Goal: Task Accomplishment & Management: Manage account settings

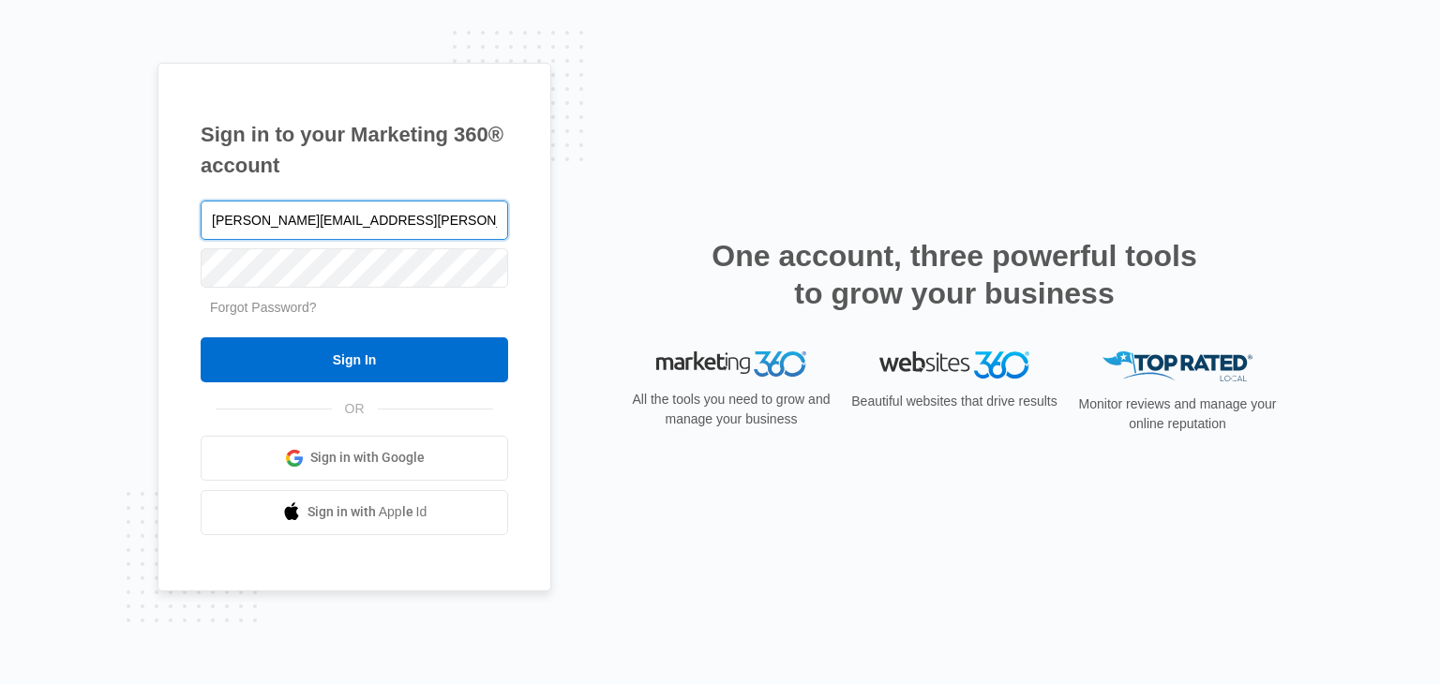
type input "[PERSON_NAME][EMAIL_ADDRESS][PERSON_NAME][DOMAIN_NAME]"
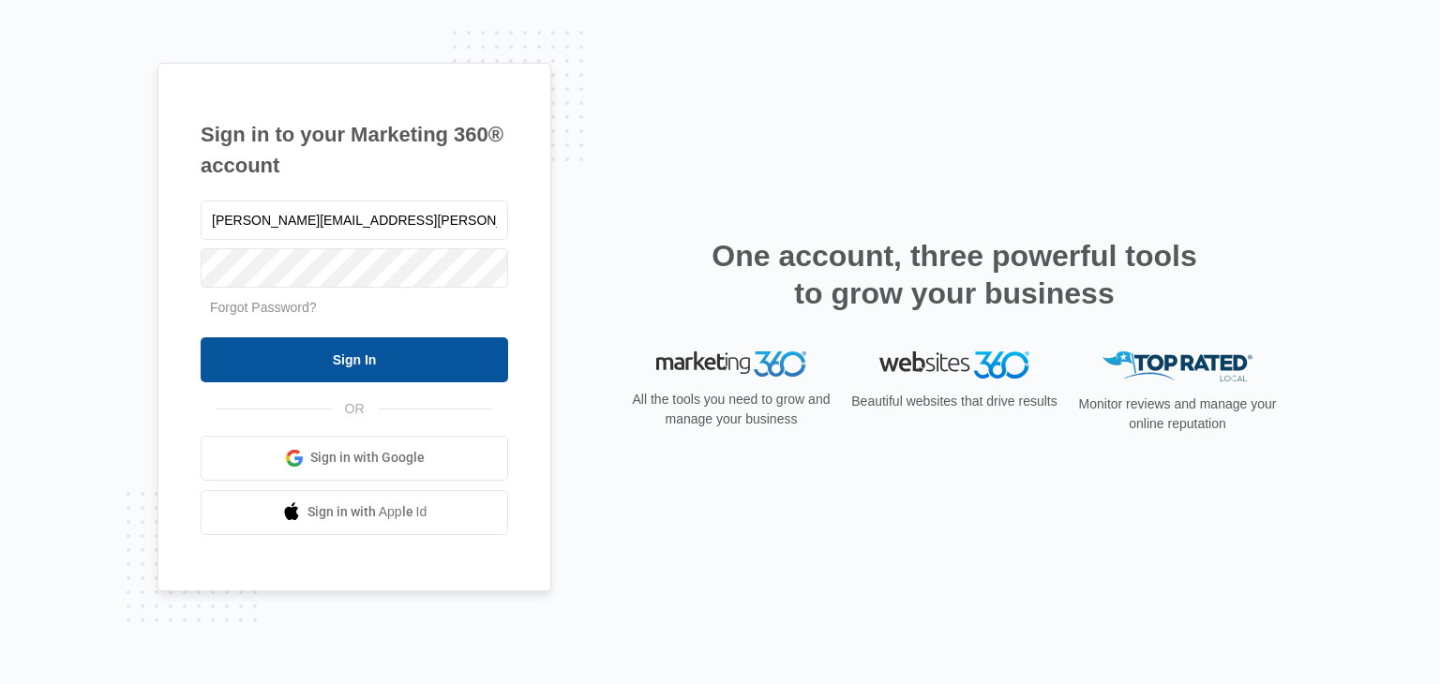
click at [411, 363] on input "Sign In" at bounding box center [354, 359] width 307 height 45
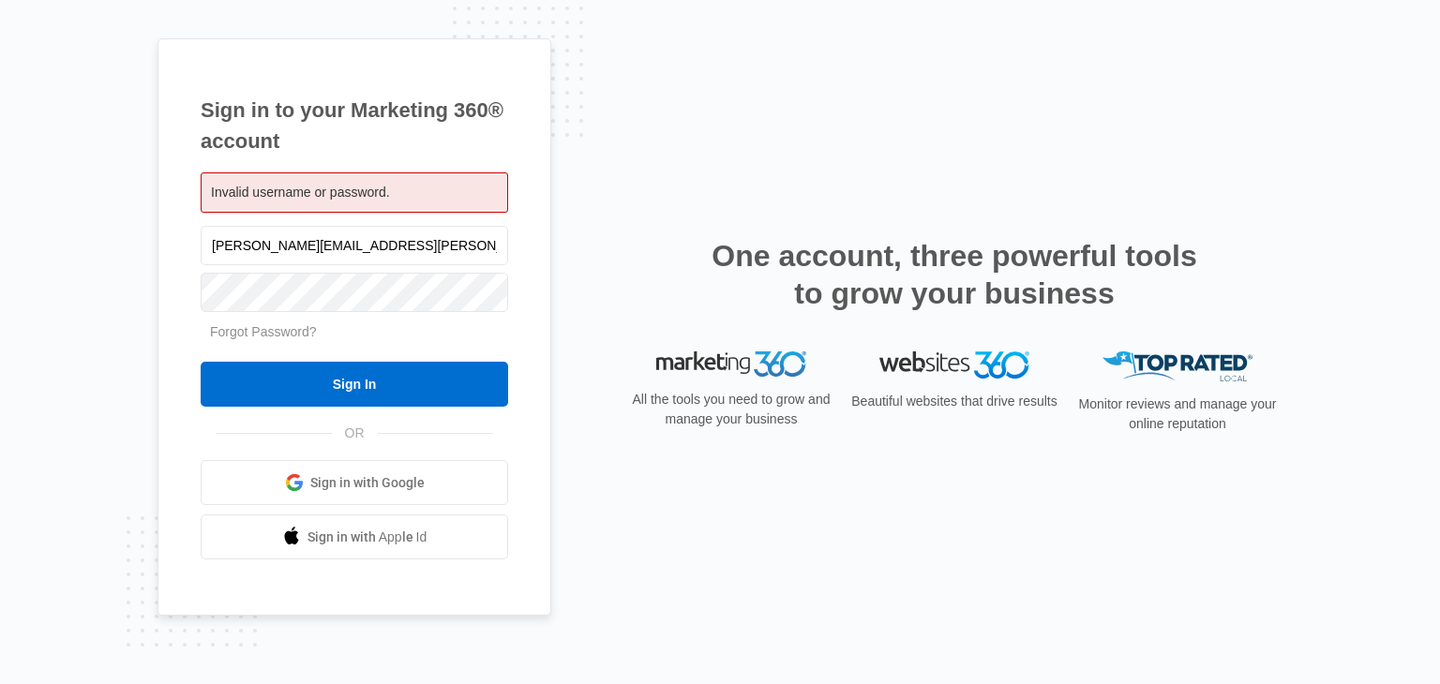
click at [410, 193] on div "Invalid username or password." at bounding box center [354, 192] width 307 height 40
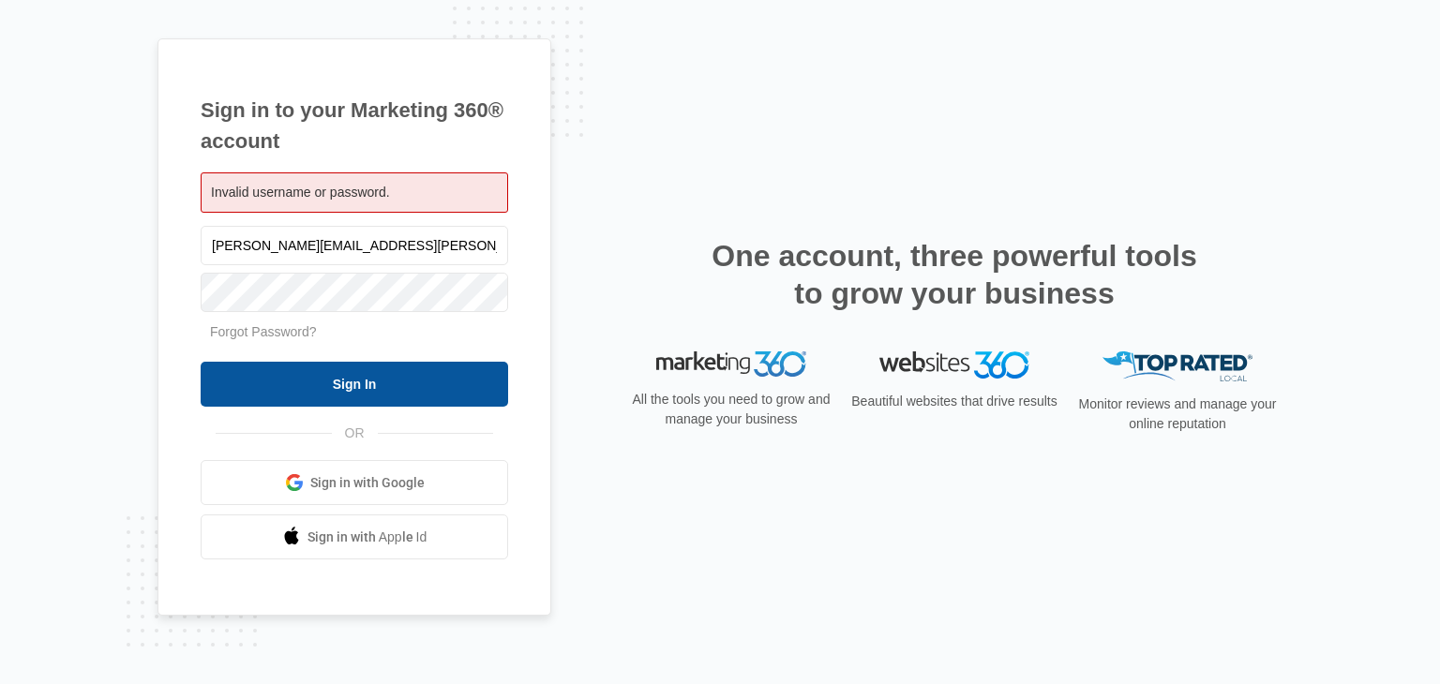
click at [271, 395] on input "Sign In" at bounding box center [354, 384] width 307 height 45
click at [291, 387] on input "Sign In" at bounding box center [354, 384] width 307 height 45
click at [318, 365] on input "Sign In" at bounding box center [354, 384] width 307 height 45
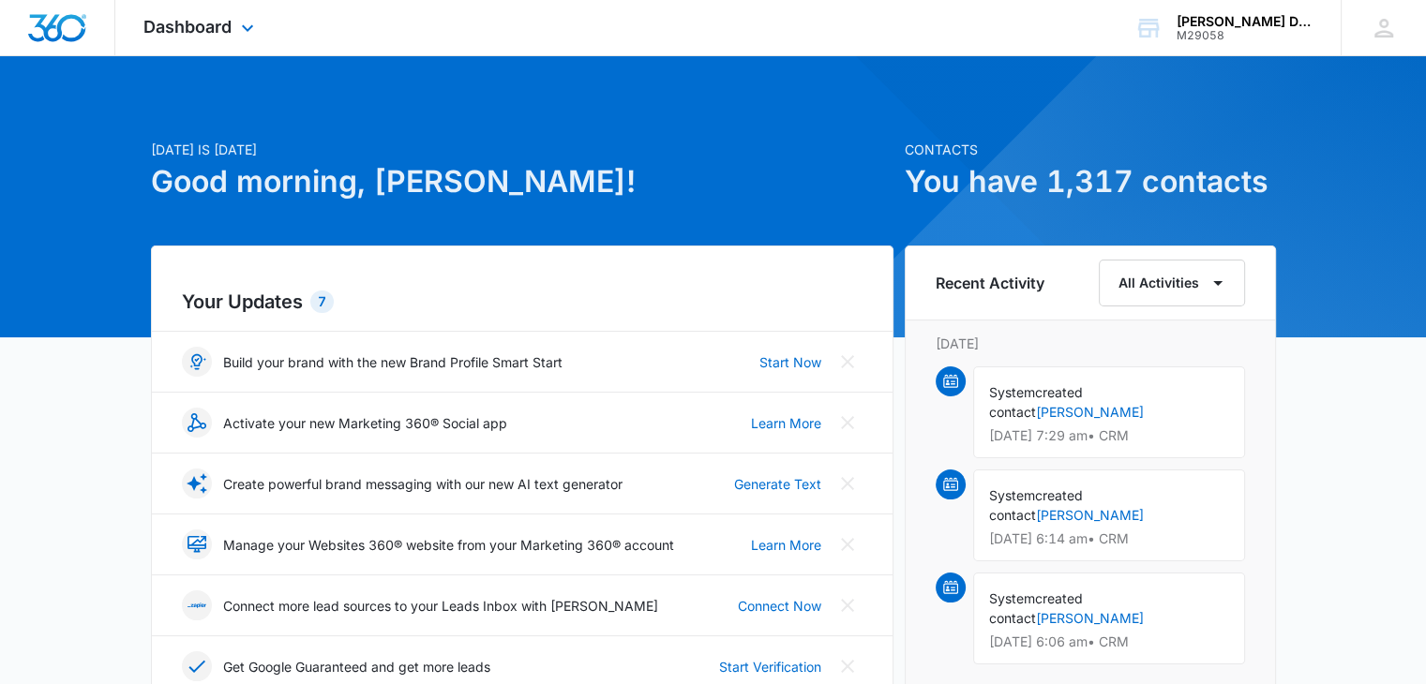
click at [242, 38] on icon at bounding box center [247, 28] width 22 height 22
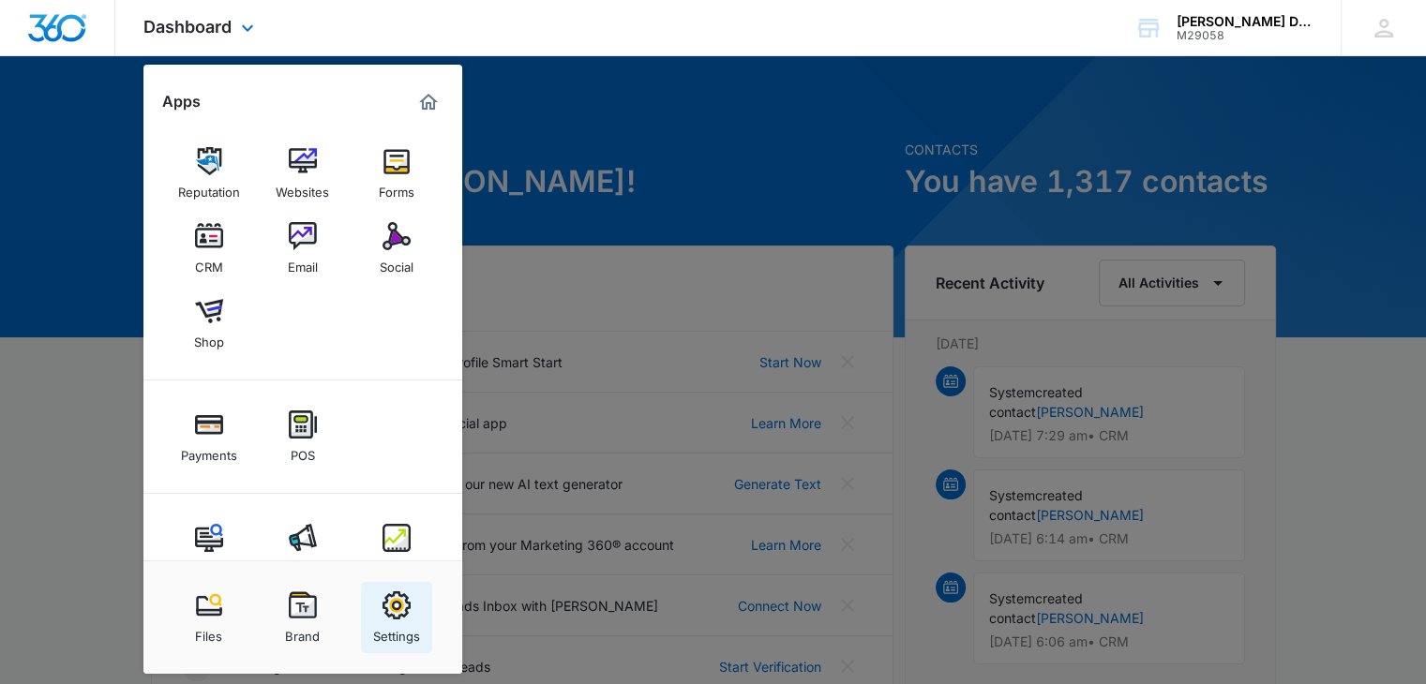
click at [382, 611] on img at bounding box center [396, 605] width 28 height 28
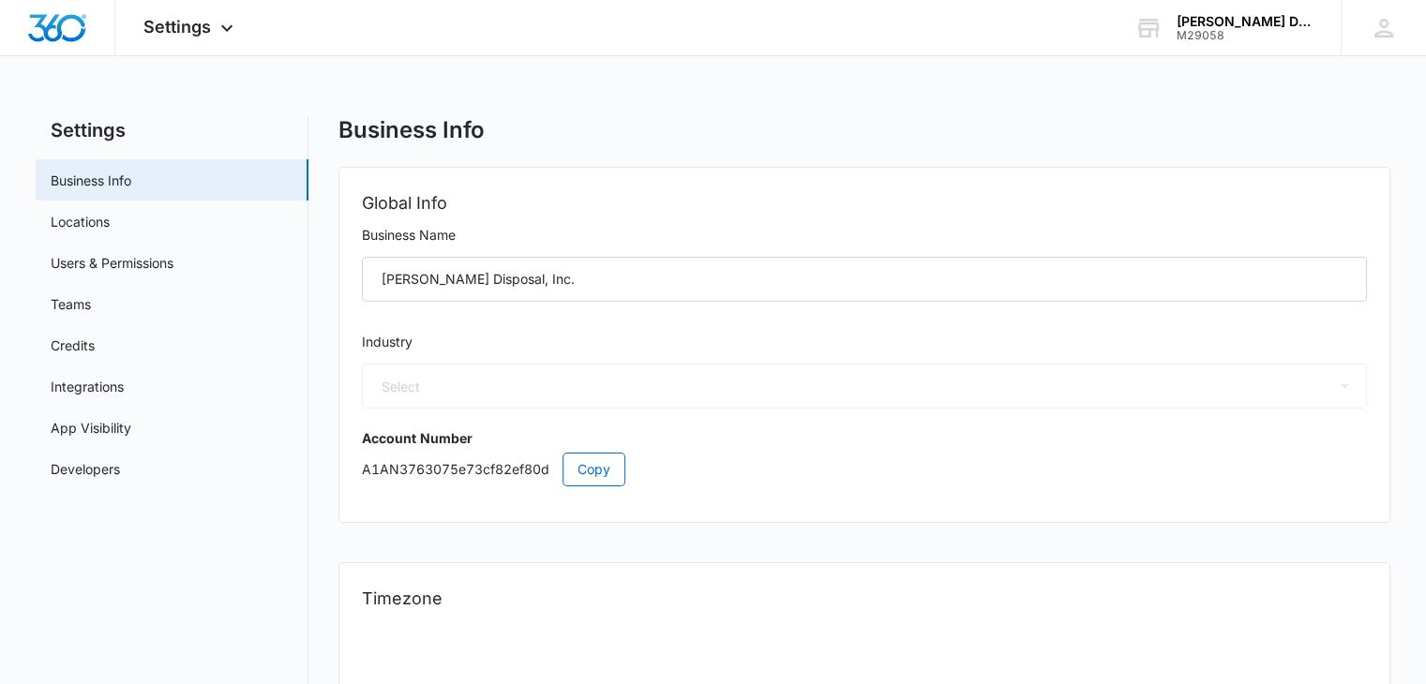
select select "52"
select select "US"
select select "America/[GEOGRAPHIC_DATA]"
click at [163, 265] on link "Users & Permissions" at bounding box center [112, 263] width 123 height 20
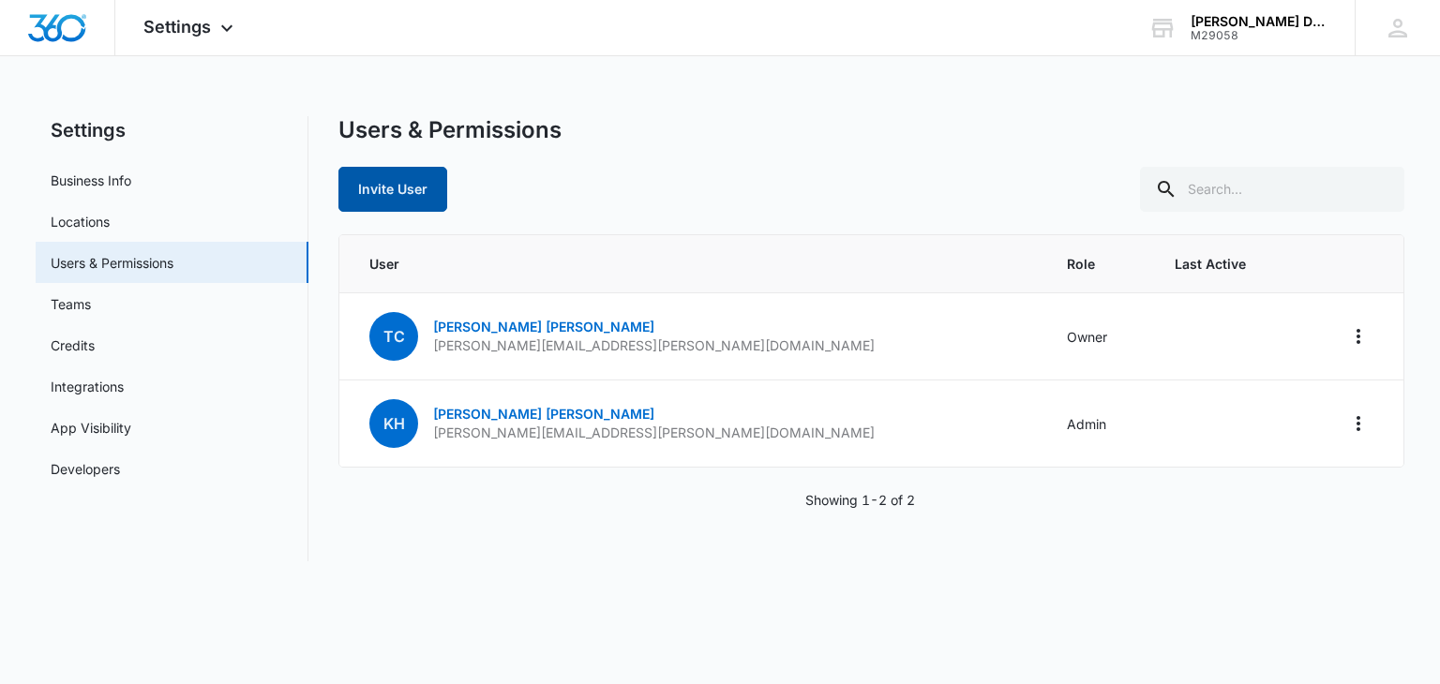
click at [413, 181] on button "Invite User" at bounding box center [392, 189] width 109 height 45
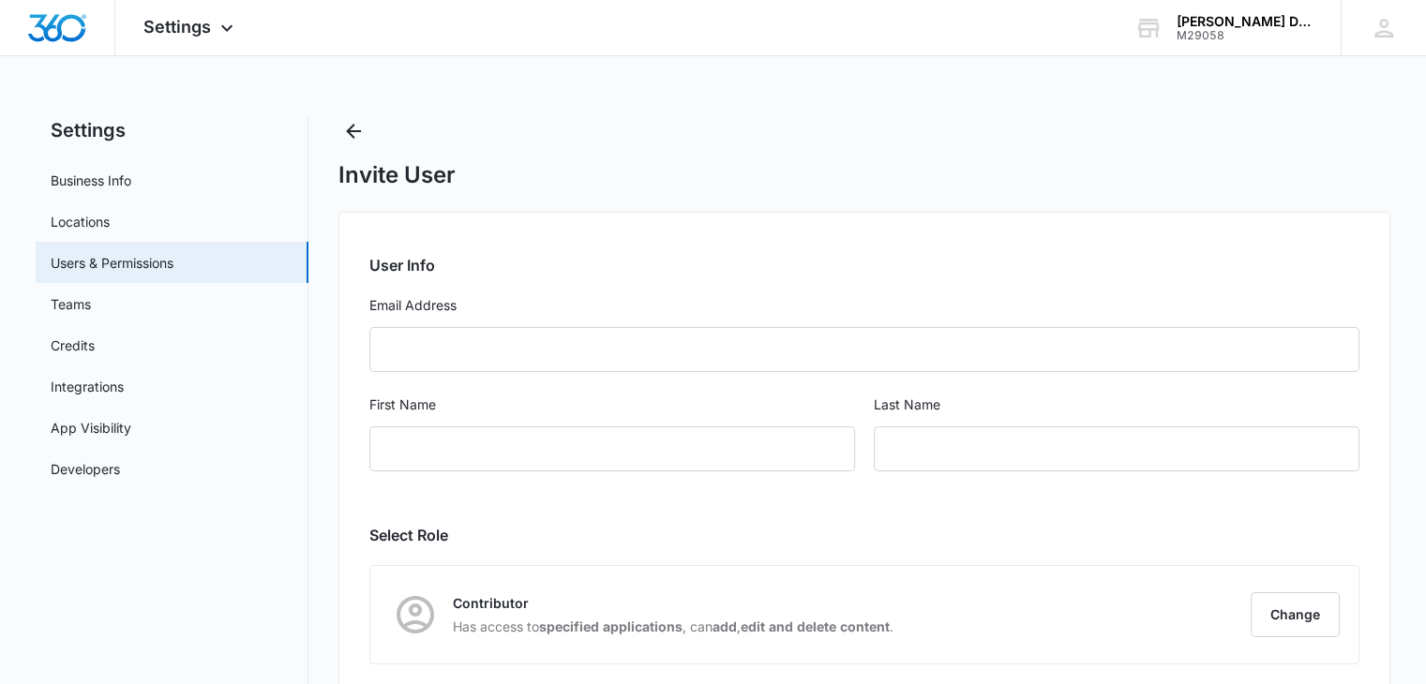
click at [453, 325] on form "User Info Email Address First Name Last Name" at bounding box center [864, 374] width 990 height 240
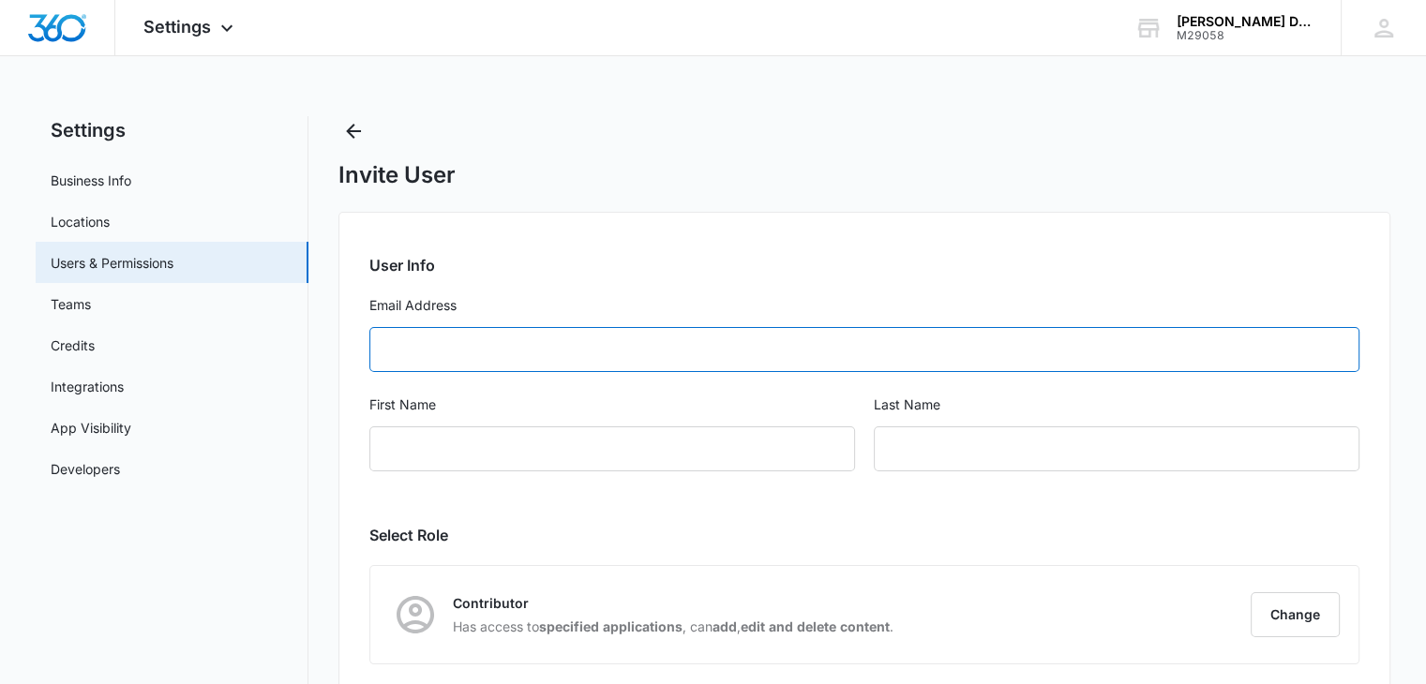
click at [457, 338] on input "Email Address" at bounding box center [864, 349] width 990 height 45
type input "[PERSON_NAME][EMAIL_ADDRESS][PERSON_NAME][DOMAIN_NAME]"
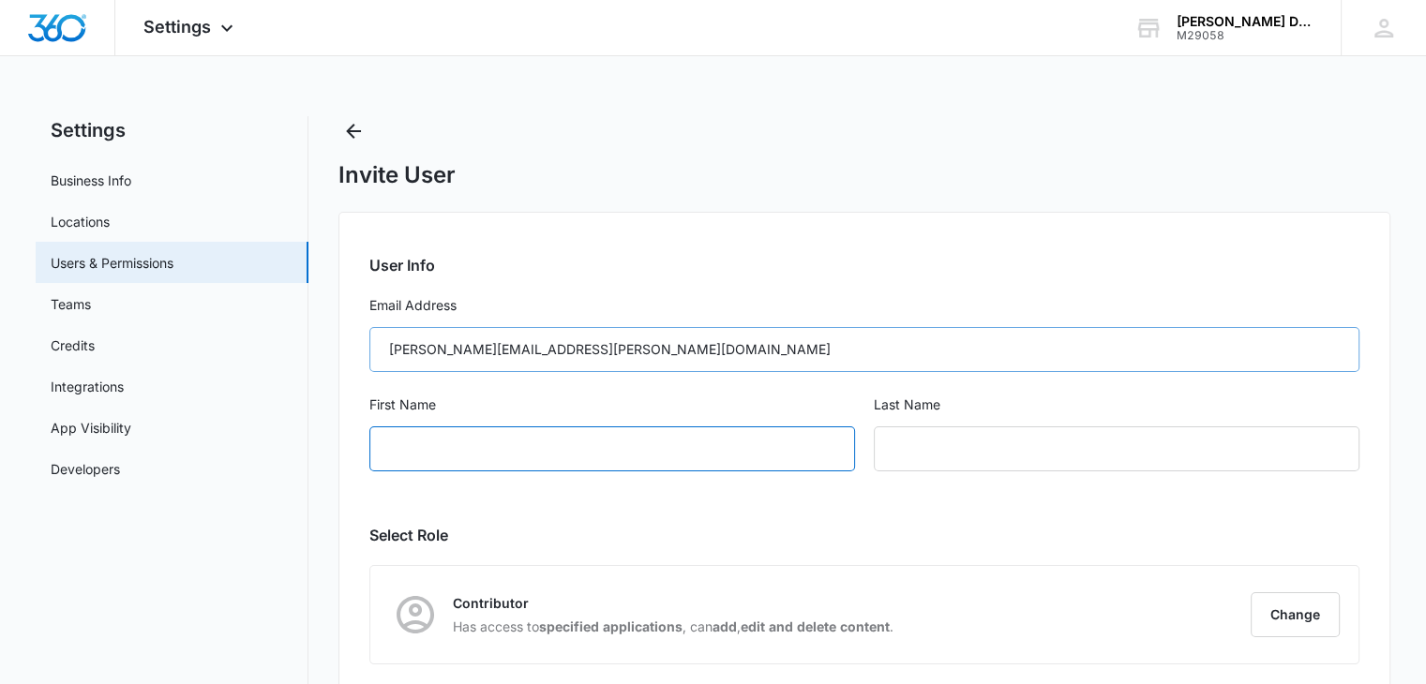
type input "[PERSON_NAME]"
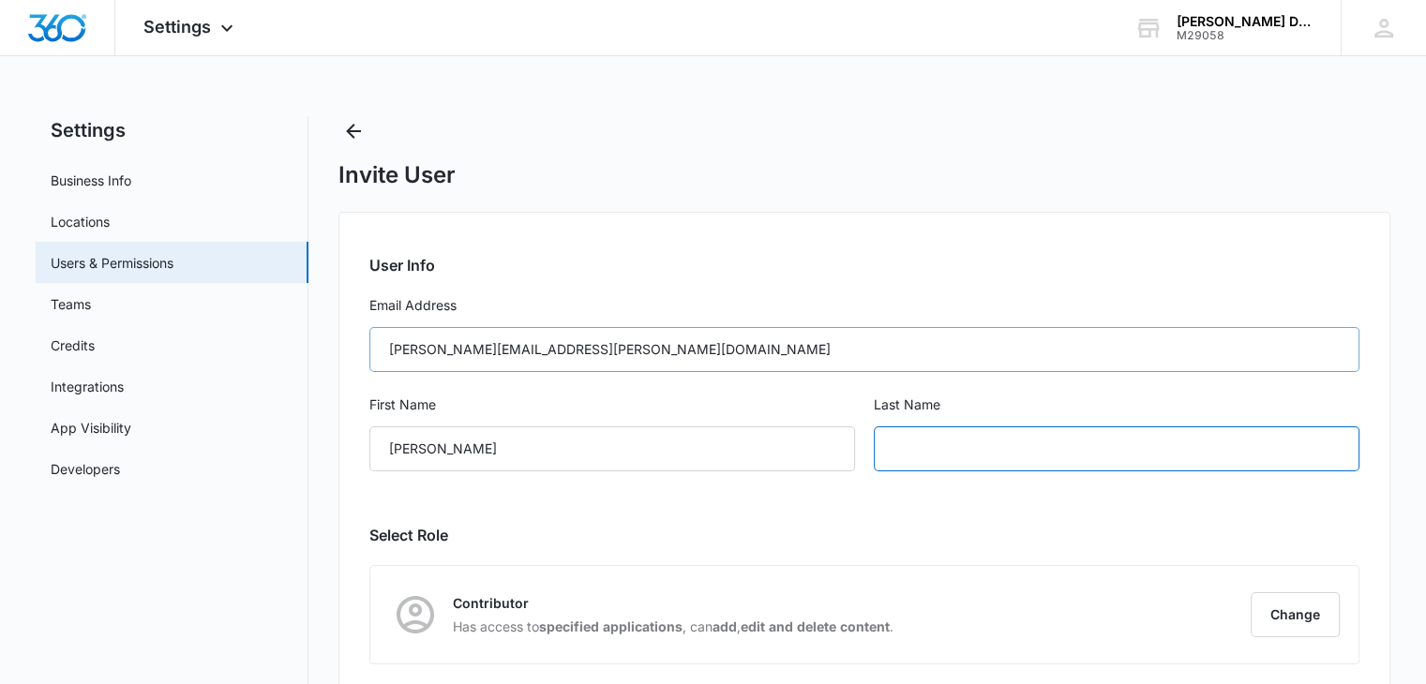
type input "[PERSON_NAME]"
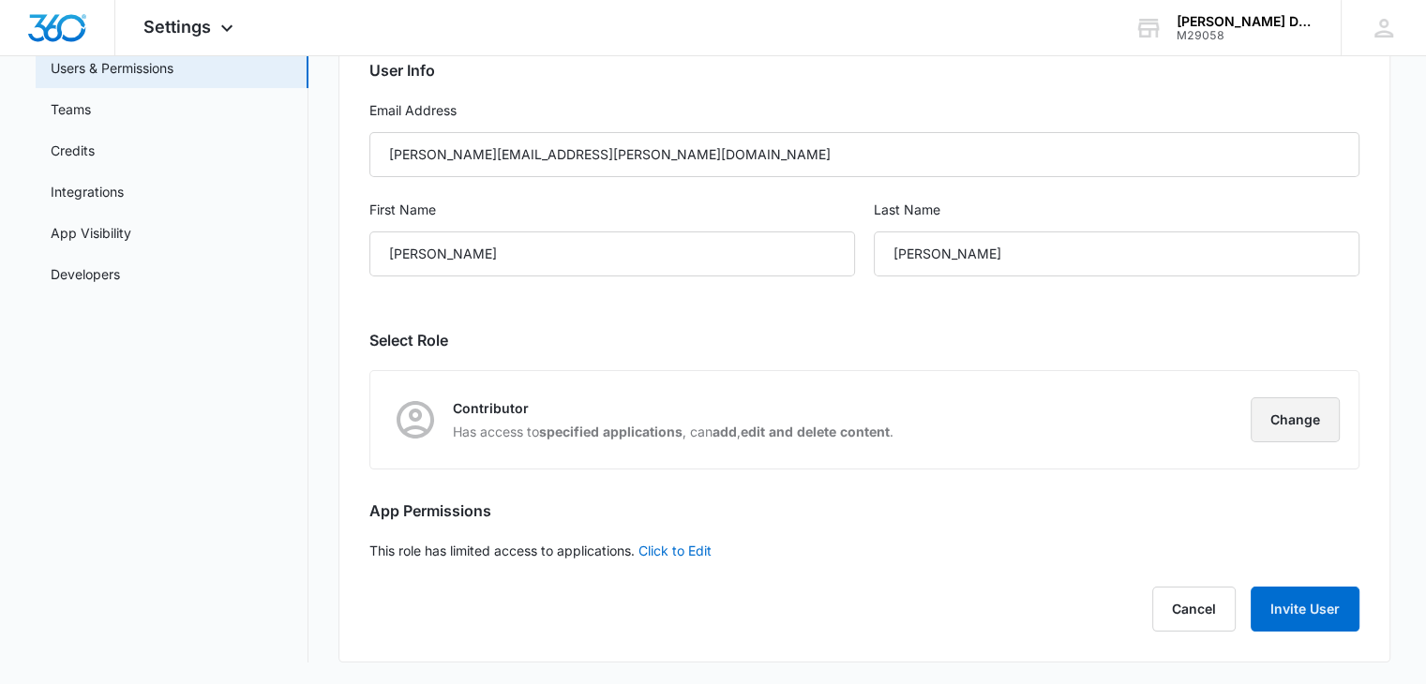
click at [1267, 421] on button "Change" at bounding box center [1294, 419] width 89 height 45
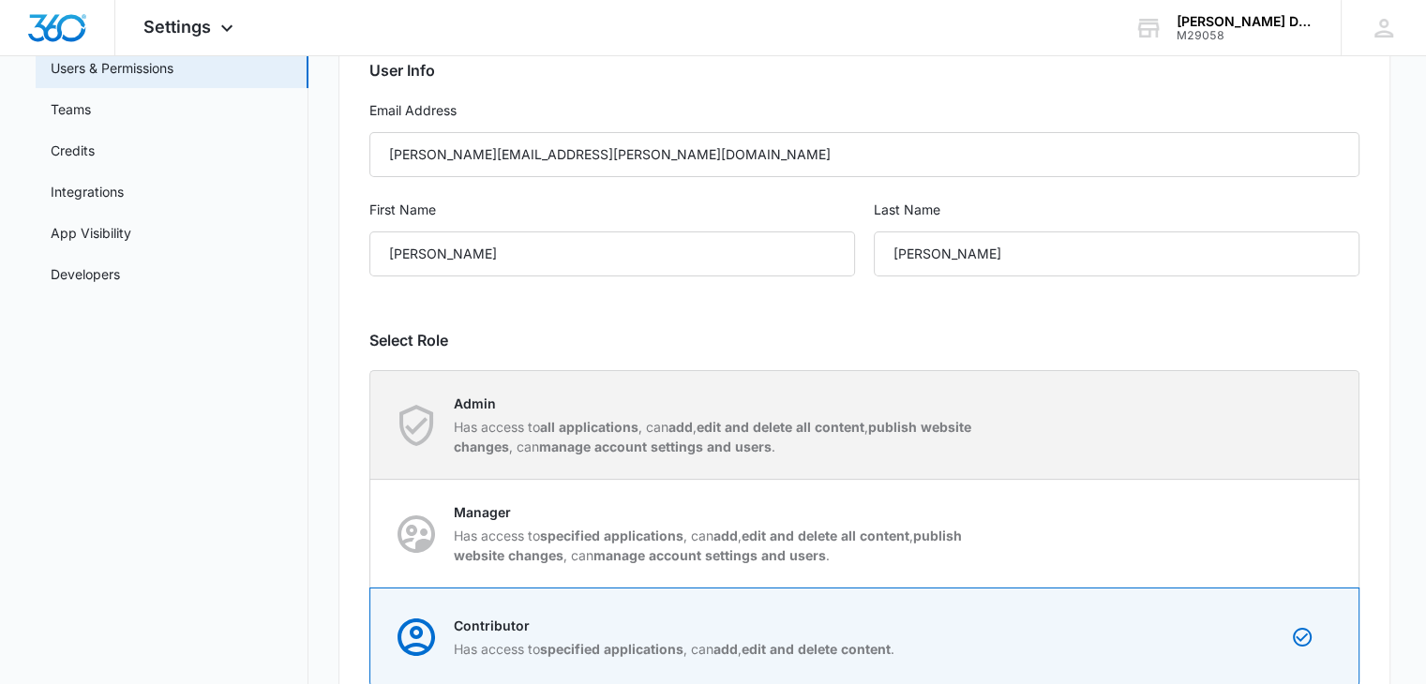
click at [934, 431] on p "Has access to all applications , can add , edit and delete all content , publis…" at bounding box center [717, 436] width 527 height 39
click at [371, 426] on input "Admin Has access to all applications , can add , edit and delete all content , …" at bounding box center [370, 425] width 1 height 1
radio input "true"
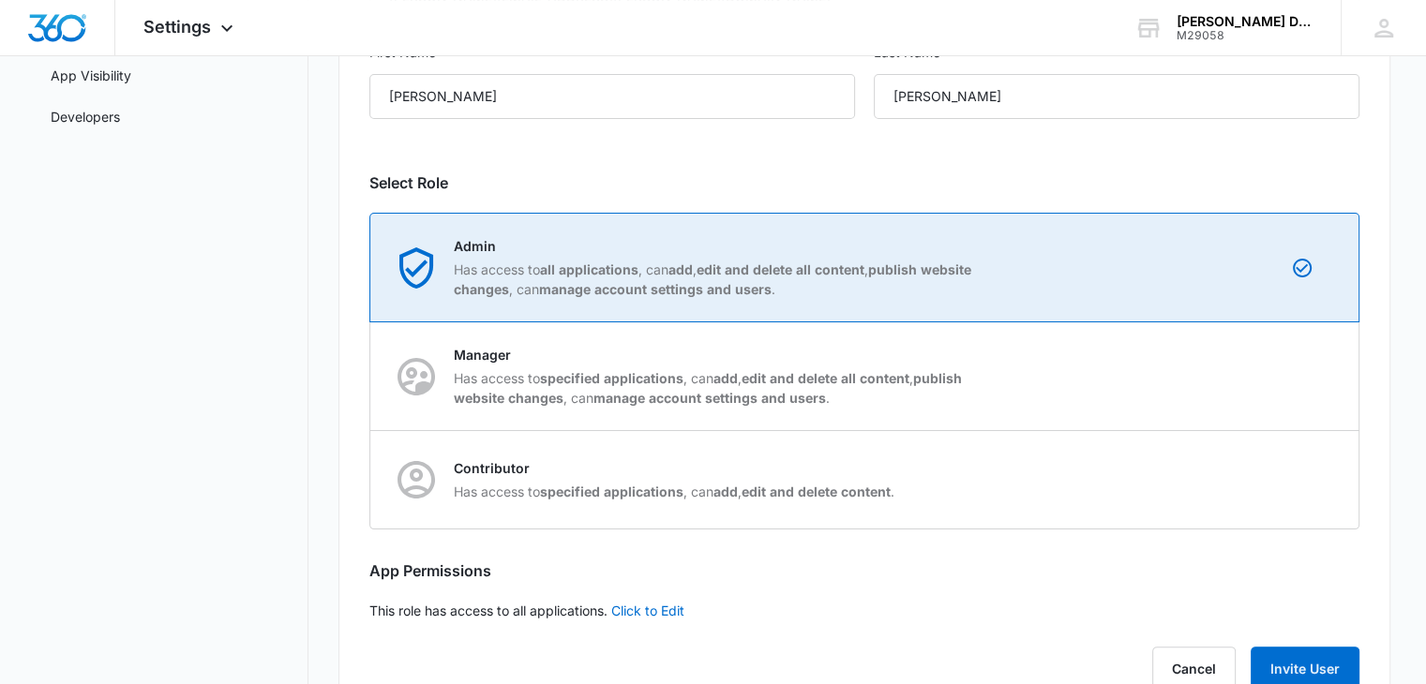
scroll to position [360, 0]
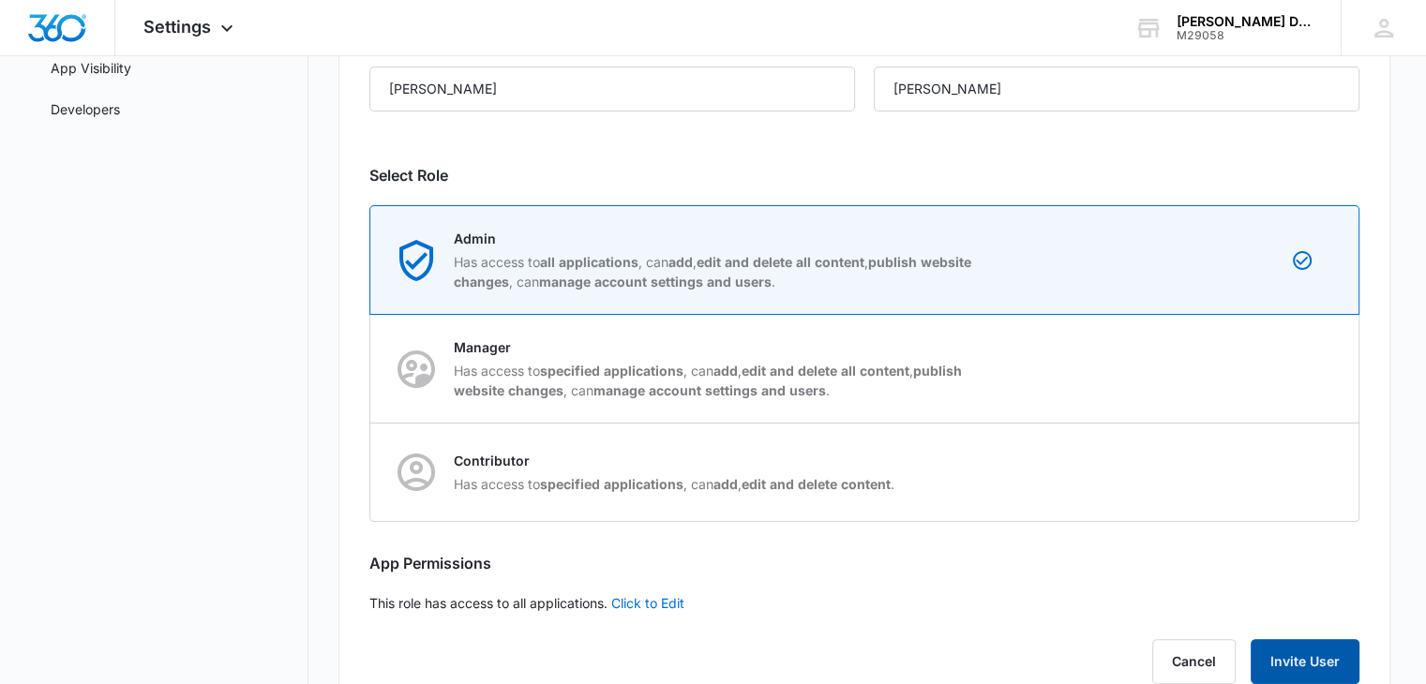
click at [1309, 661] on button "Invite User" at bounding box center [1304, 661] width 109 height 45
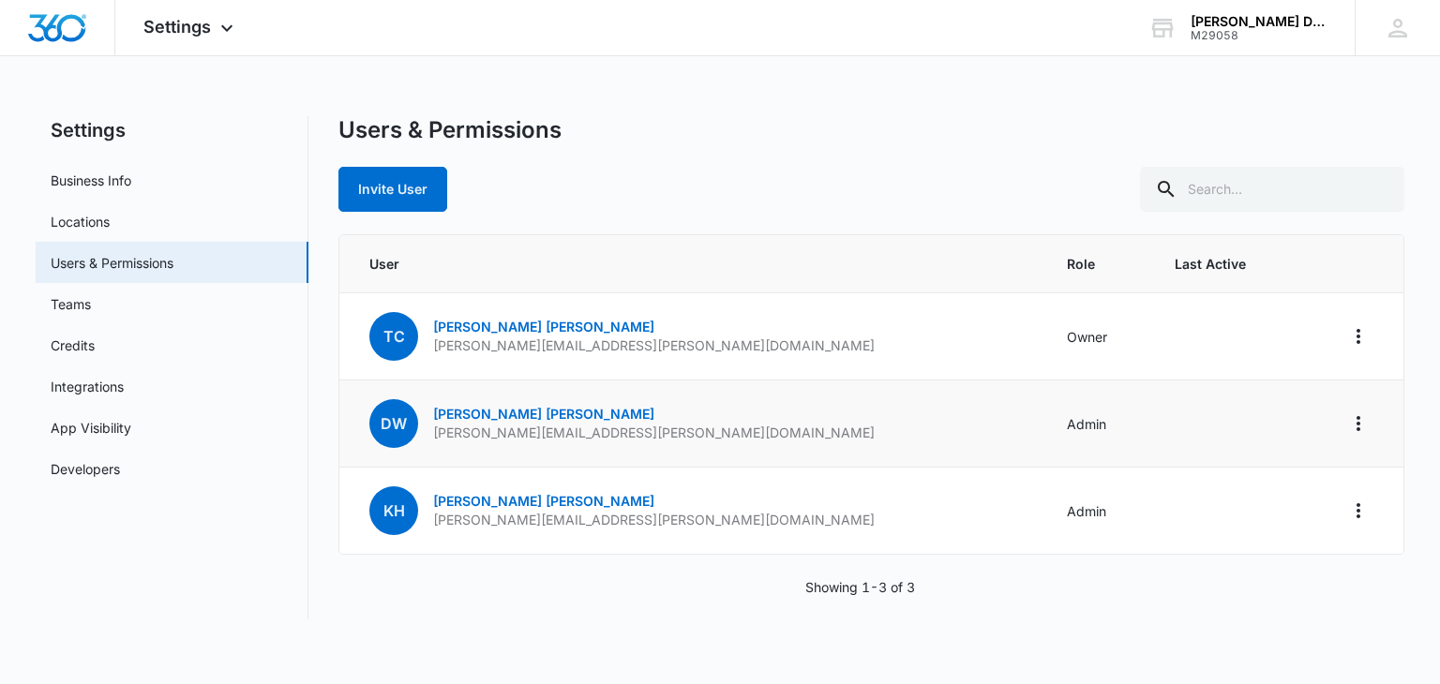
click at [578, 410] on p "[PERSON_NAME]" at bounding box center [653, 414] width 441 height 19
click at [1367, 418] on icon "Actions" at bounding box center [1358, 423] width 22 height 22
click at [1218, 417] on td at bounding box center [1225, 424] width 147 height 87
click at [1359, 513] on icon "Actions" at bounding box center [1358, 511] width 22 height 22
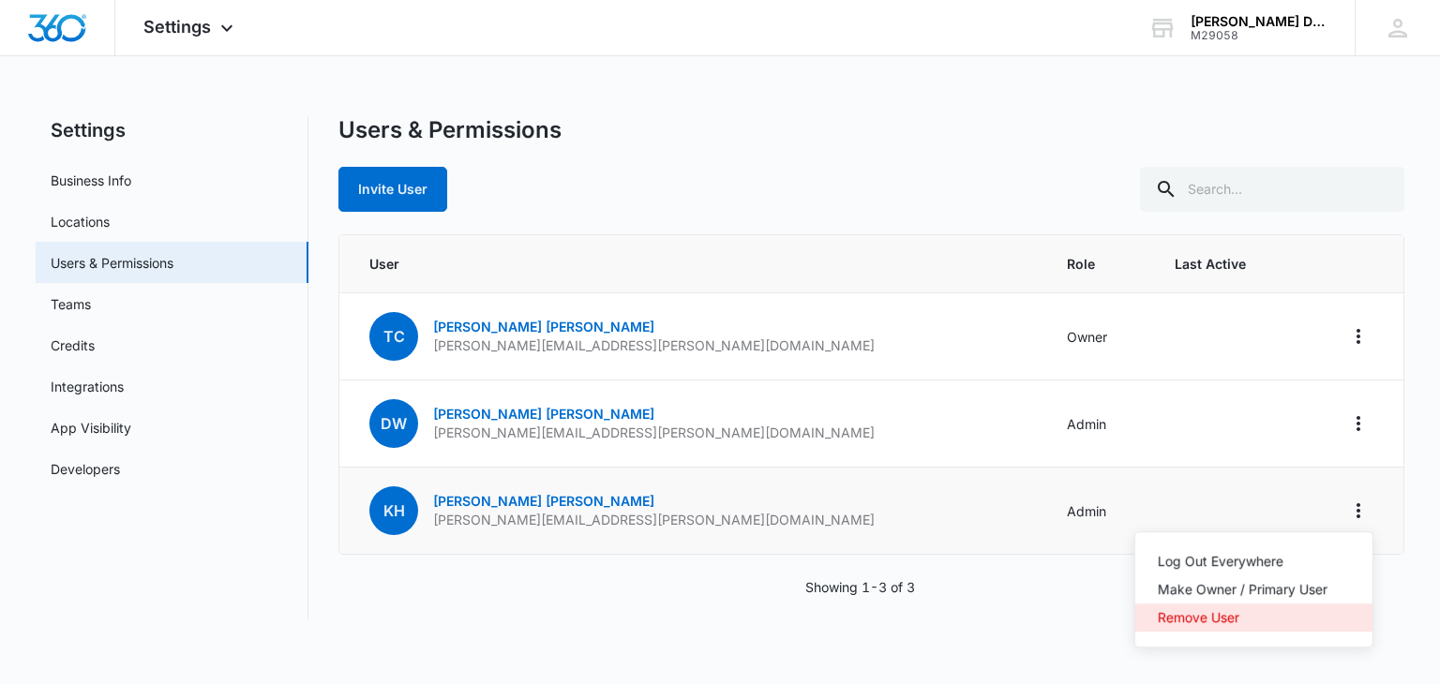
click at [1204, 628] on button "Remove User" at bounding box center [1253, 618] width 237 height 28
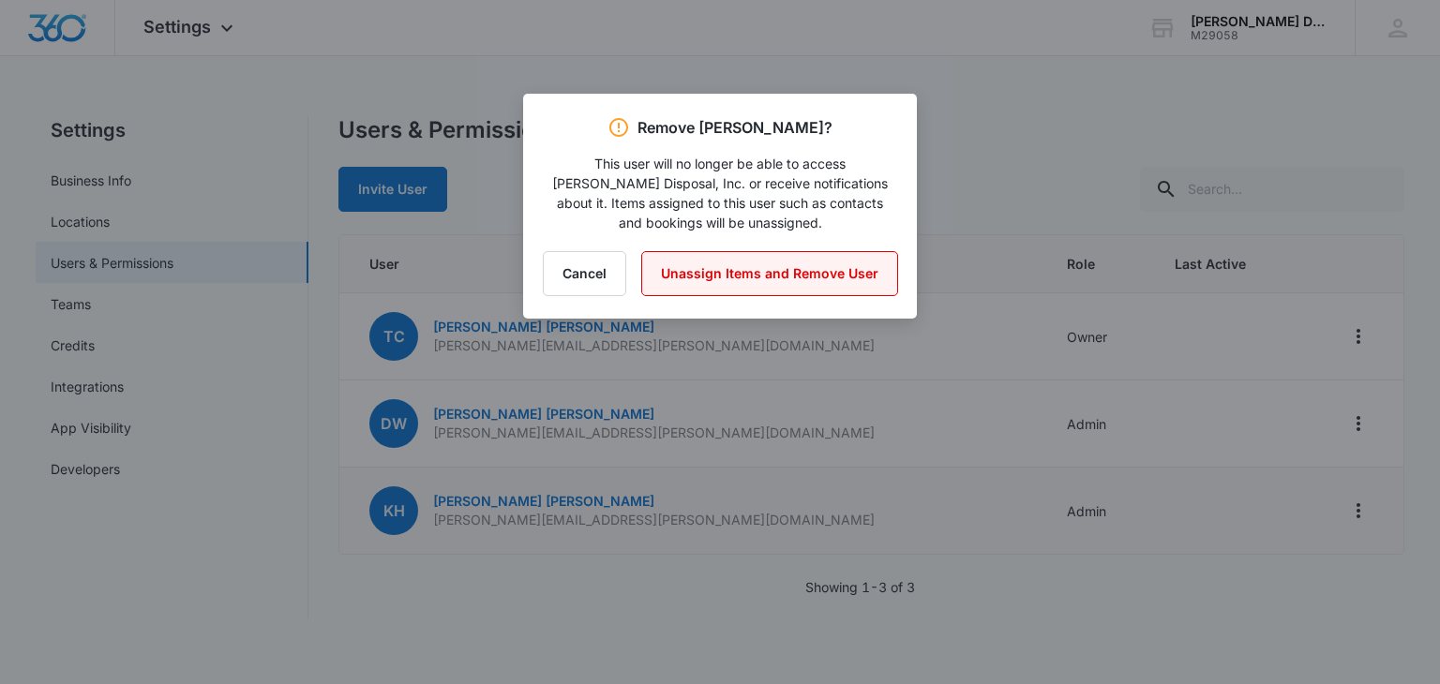
click at [724, 292] on button "Unassign Items and Remove User" at bounding box center [769, 273] width 257 height 45
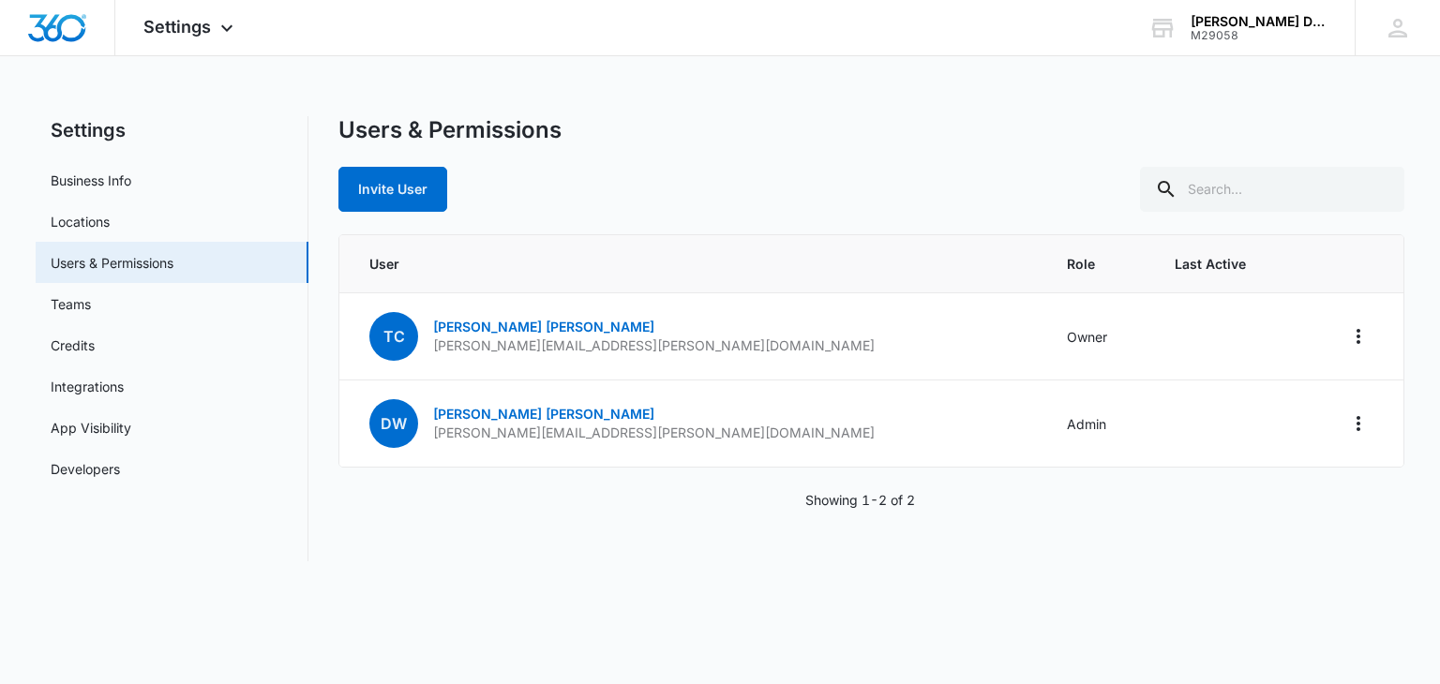
click at [742, 171] on div "Invite User" at bounding box center [870, 189] width 1065 height 45
click at [222, 31] on icon at bounding box center [226, 32] width 11 height 7
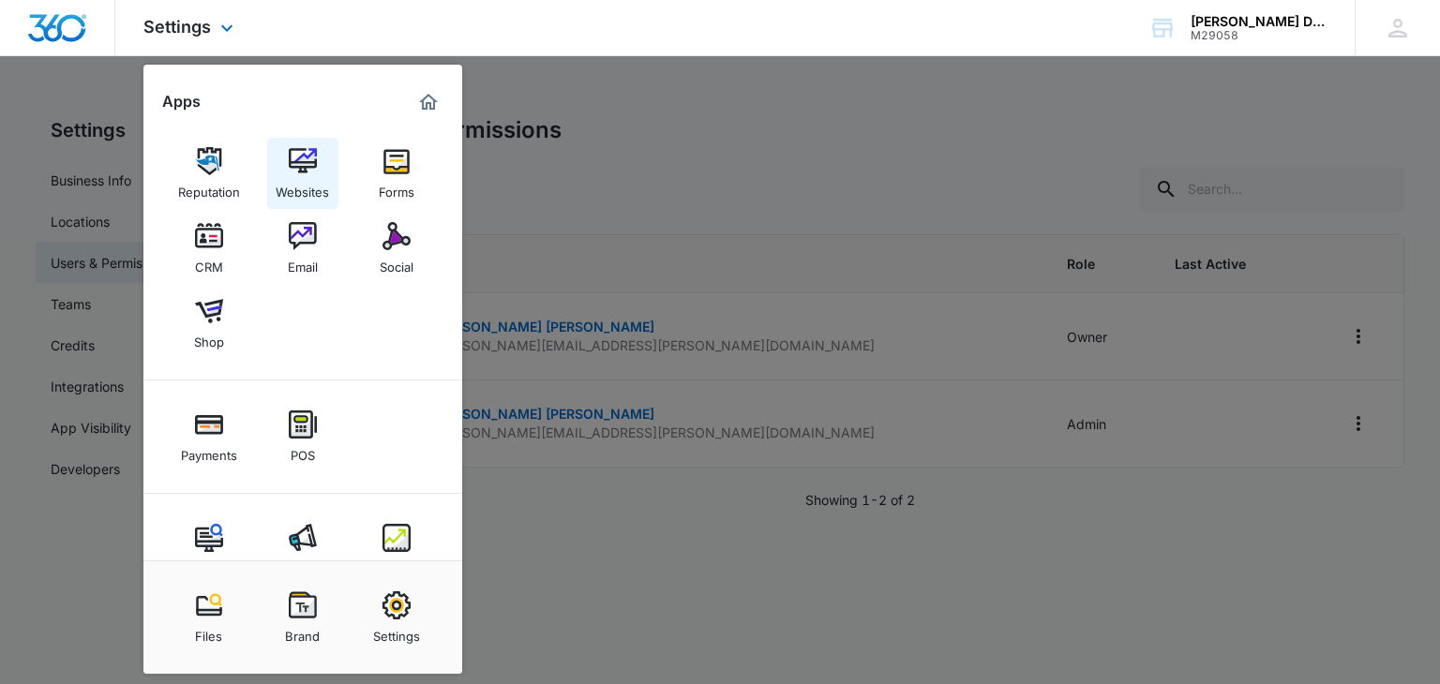
click at [306, 165] on img at bounding box center [303, 161] width 28 height 28
